Goal: Information Seeking & Learning: Learn about a topic

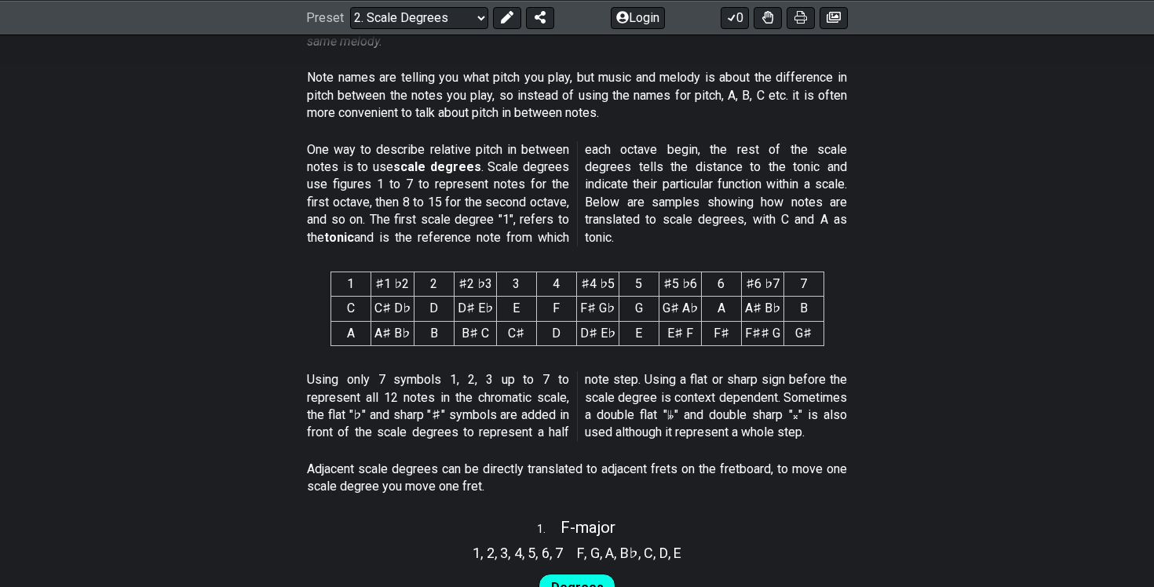
scroll to position [572, 0]
click at [472, 315] on td "D♯ E♭" at bounding box center [475, 308] width 42 height 24
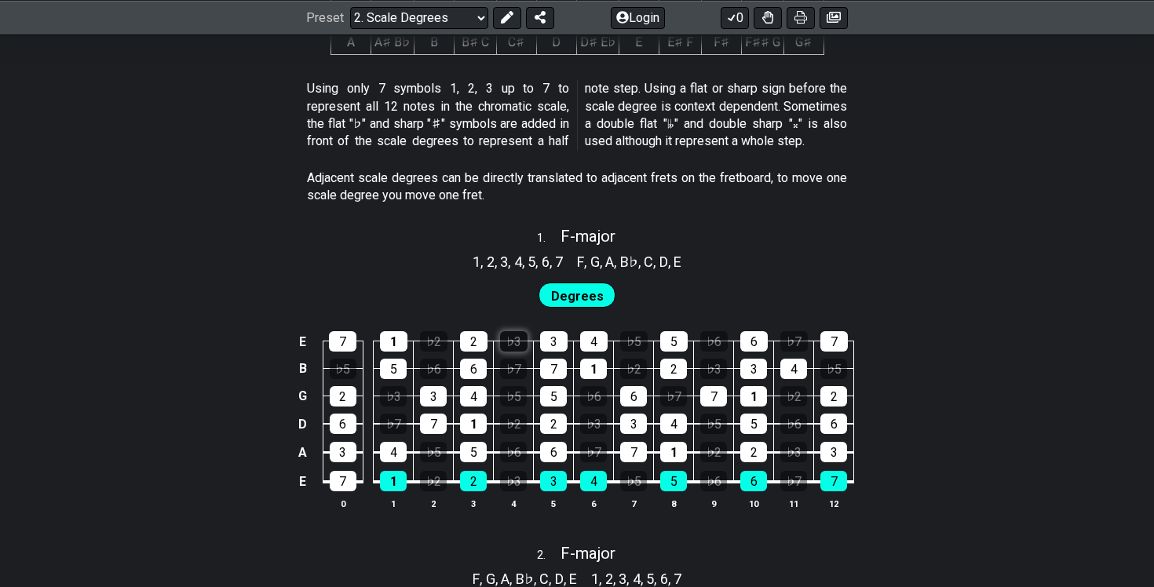
scroll to position [917, 0]
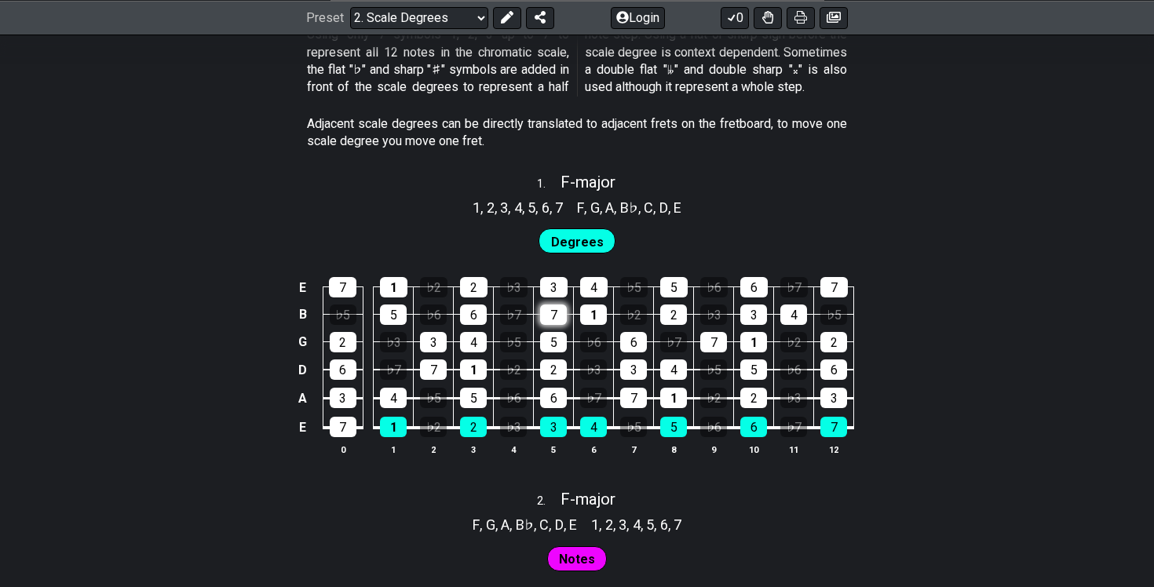
click at [548, 315] on div "7" at bounding box center [553, 314] width 27 height 20
click at [551, 336] on div "5" at bounding box center [553, 342] width 27 height 20
click at [562, 314] on div "7" at bounding box center [553, 314] width 27 height 20
click at [560, 340] on div "5" at bounding box center [553, 342] width 27 height 20
click at [582, 246] on span "Degrees" at bounding box center [577, 242] width 53 height 23
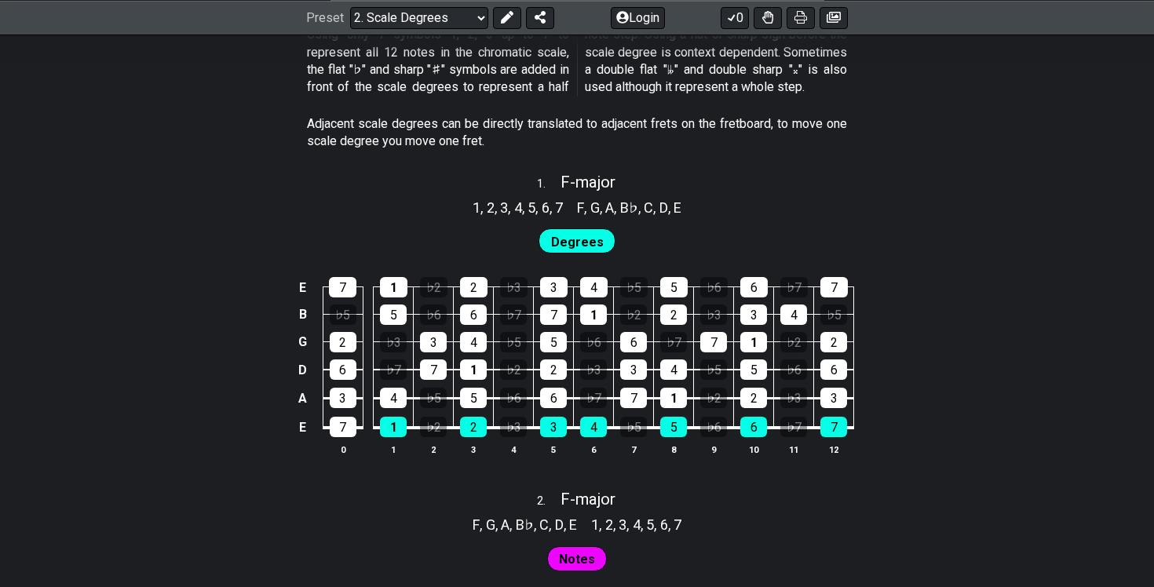
click at [582, 236] on span "Degrees" at bounding box center [577, 242] width 53 height 23
click at [565, 356] on td "2" at bounding box center [554, 356] width 40 height 28
click at [564, 357] on td "2" at bounding box center [554, 356] width 40 height 28
click at [564, 374] on div "2" at bounding box center [553, 369] width 27 height 20
click at [568, 240] on span "Degrees" at bounding box center [577, 242] width 53 height 23
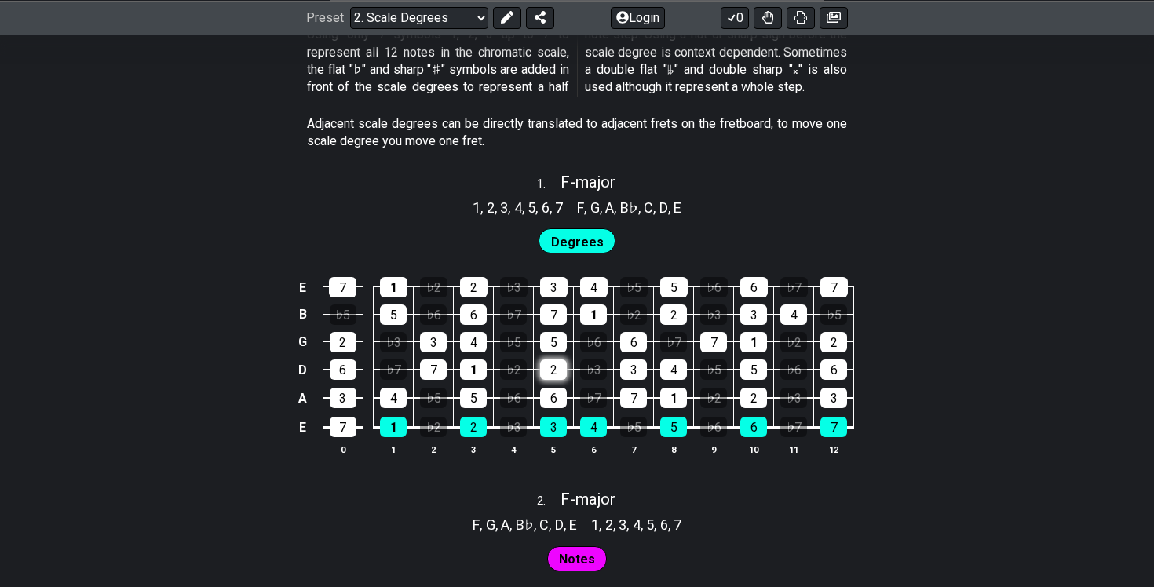
click at [556, 373] on div "2" at bounding box center [553, 369] width 27 height 20
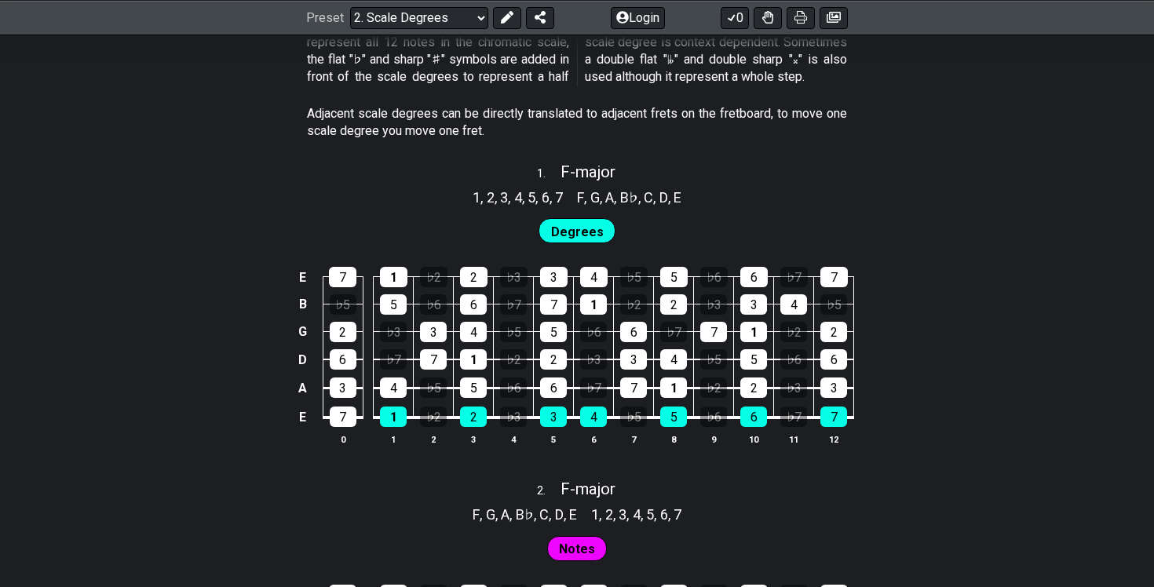
scroll to position [926, 0]
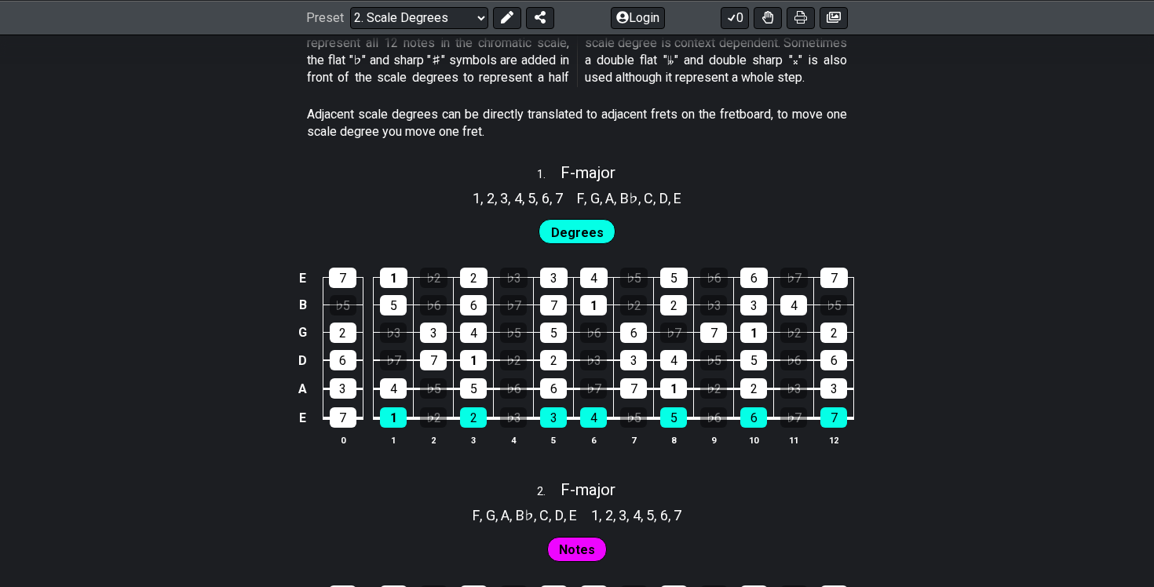
click at [887, 310] on div "E 7 1 ♭2 2 ♭3 3 4 ♭5 5 ♭6 6 ♭7 7 B ♭5 5 ♭6 6 ♭7 7 1 ♭2 2 ♭3 3 4 ♭5 G 2 ♭3 3 4 ♭…" at bounding box center [577, 357] width 1154 height 221
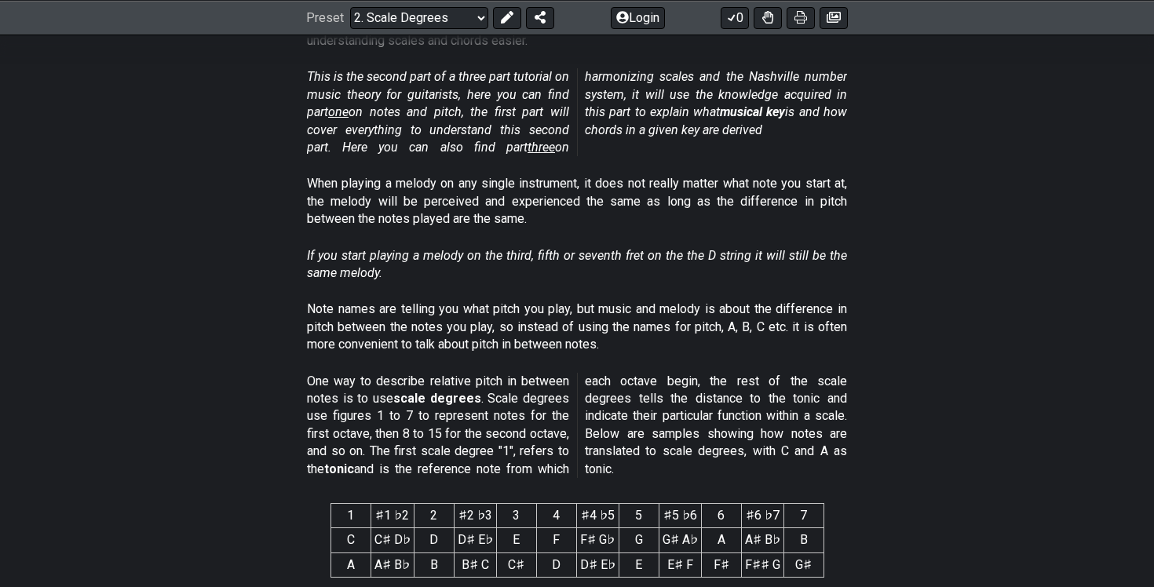
scroll to position [0, 0]
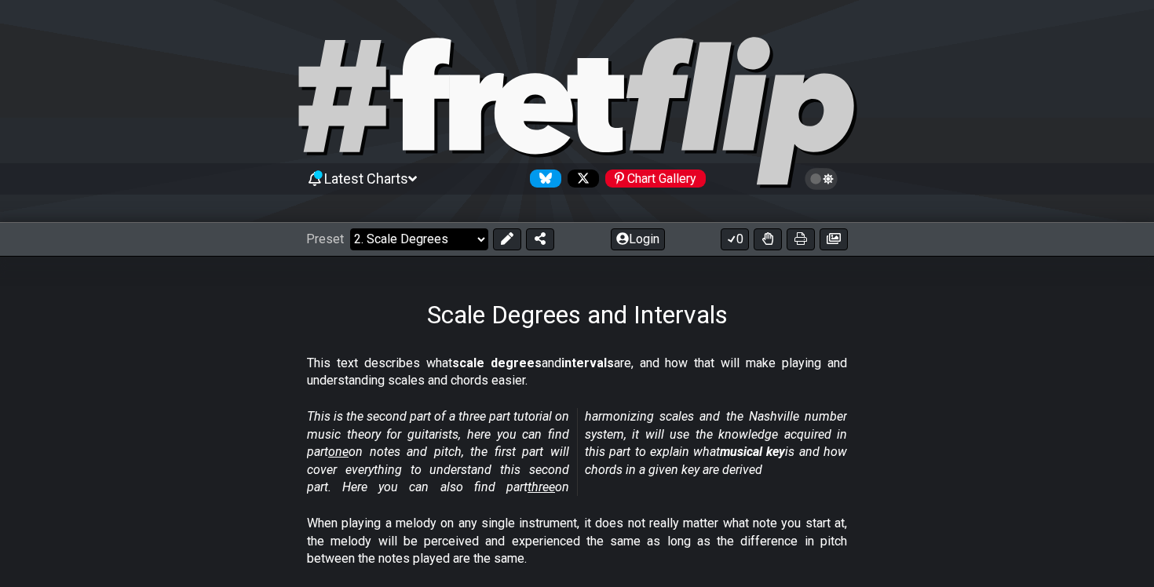
click at [437, 236] on select "Welcome to #fretflip! Initial Preset Custom Preset Minor Pentatonic Major Penta…" at bounding box center [419, 239] width 138 height 22
click at [350, 228] on select "Welcome to #fretflip! Initial Preset Custom Preset Minor Pentatonic Major Penta…" at bounding box center [419, 239] width 138 height 22
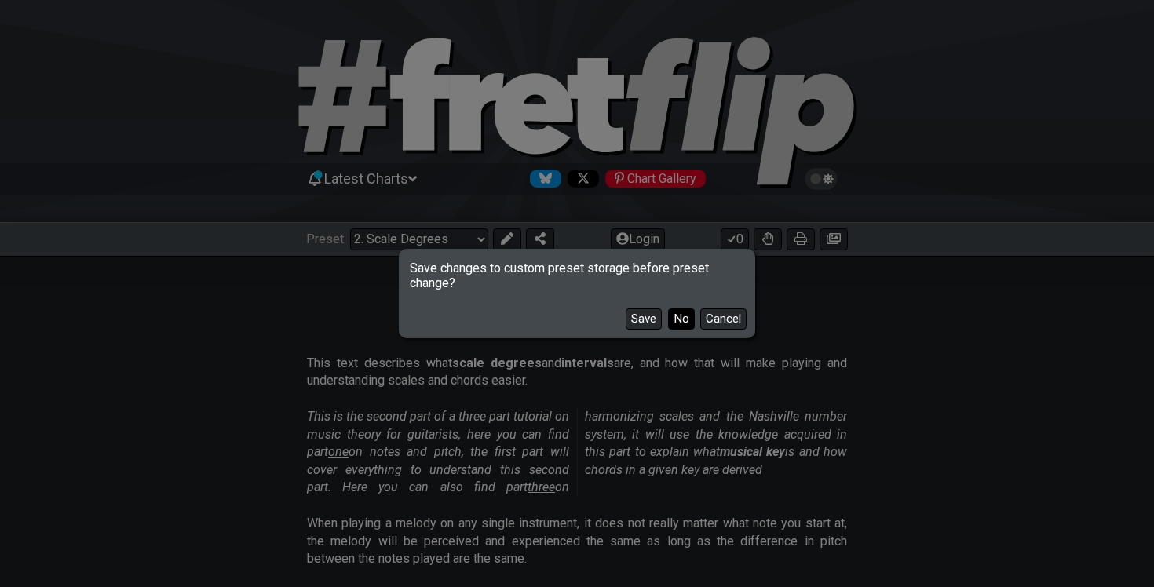
click at [683, 320] on button "No" at bounding box center [681, 318] width 27 height 21
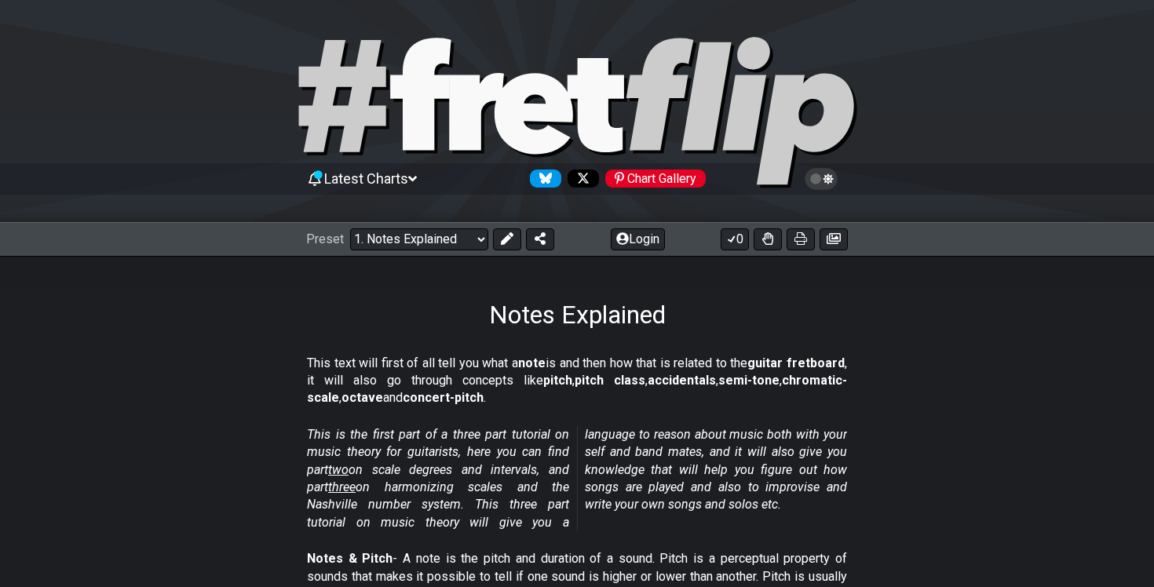
click at [619, 89] on icon at bounding box center [595, 105] width 57 height 94
select select "/welcome"
select select "C"
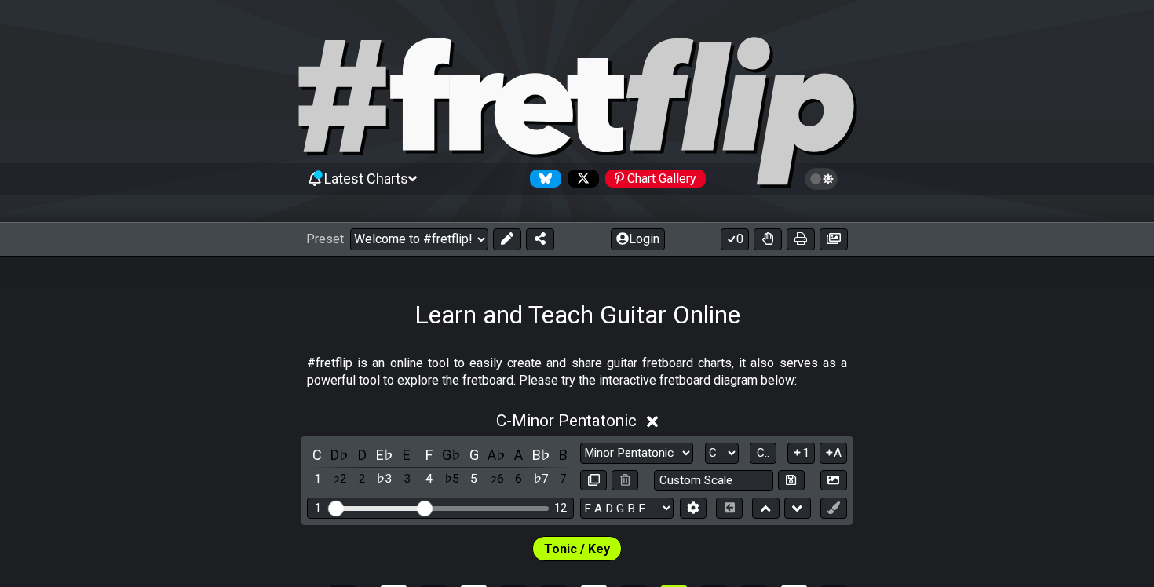
click at [618, 92] on icon at bounding box center [595, 105] width 57 height 94
click at [457, 249] on select "Welcome to #fretflip! Initial Preset Custom Preset Minor Pentatonic Major Penta…" at bounding box center [419, 239] width 138 height 22
click at [350, 228] on select "Welcome to #fretflip! Initial Preset Custom Preset Minor Pentatonic Major Penta…" at bounding box center [419, 239] width 138 height 22
select select "/the-7-modes"
